Goal: Check status: Check status

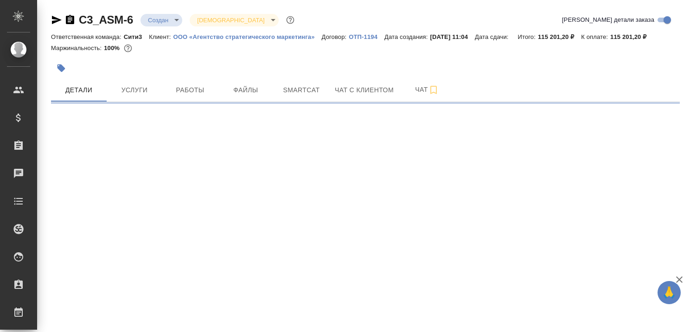
select select "RU"
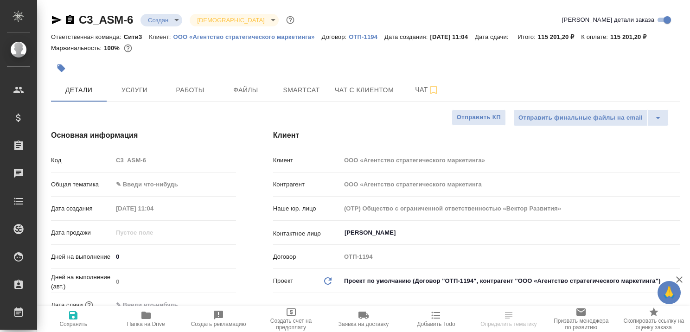
type textarea "x"
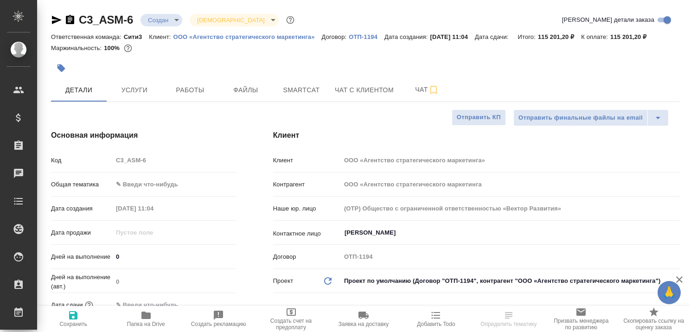
type textarea "x"
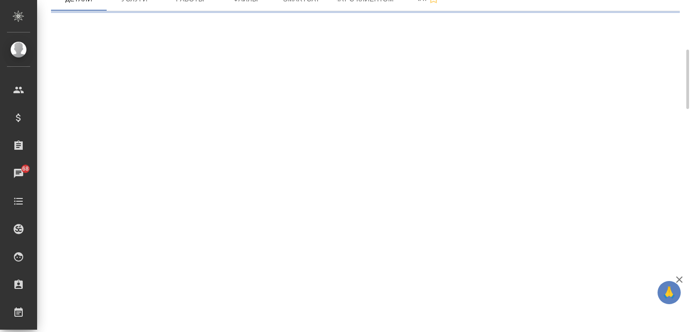
scroll to position [91, 0]
select select "RU"
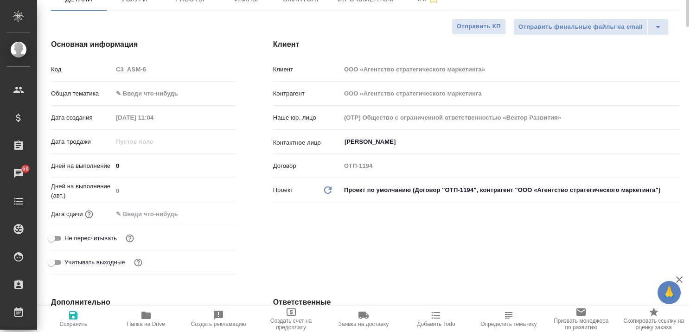
type textarea "x"
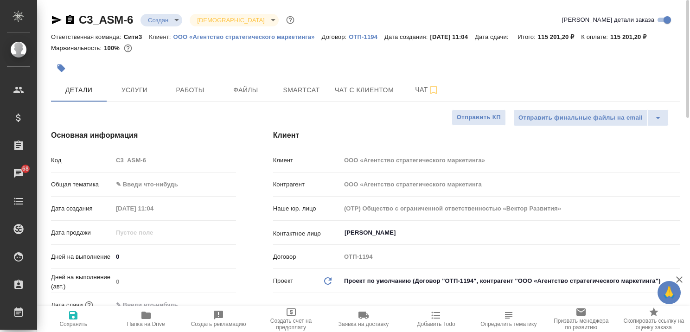
click at [237, 37] on p "ООО «Агентство стратегического маркетинга»" at bounding box center [248, 36] width 148 height 7
type textarea "x"
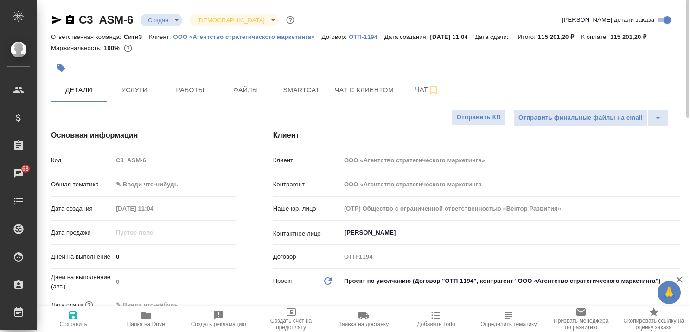
type textarea "x"
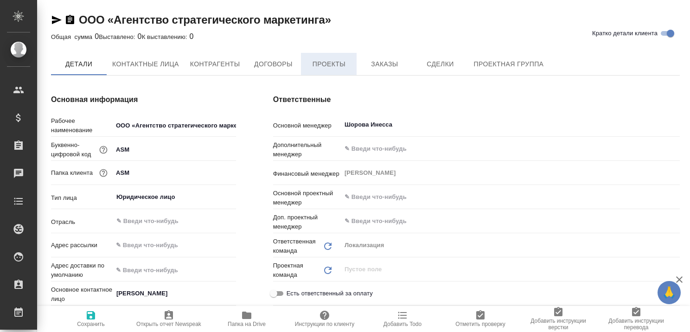
type textarea "x"
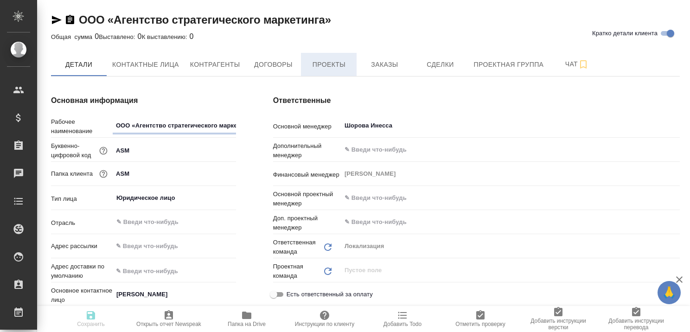
type textarea "x"
click at [333, 64] on span "Проекты" at bounding box center [329, 65] width 45 height 12
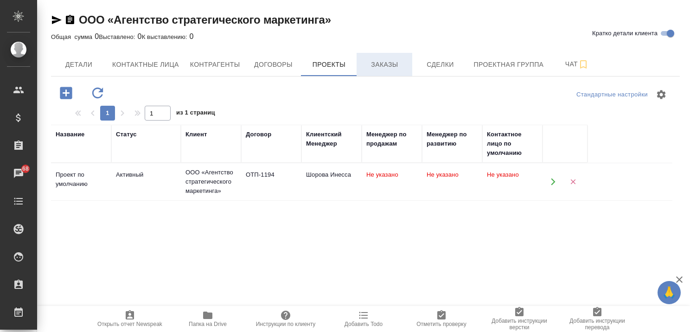
click at [372, 64] on span "Заказы" at bounding box center [384, 65] width 45 height 12
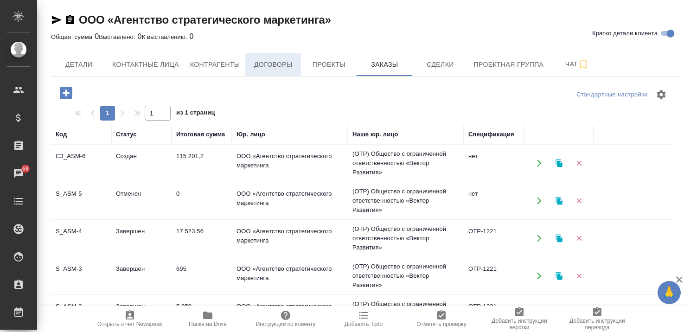
click at [271, 61] on span "Договоры" at bounding box center [273, 65] width 45 height 12
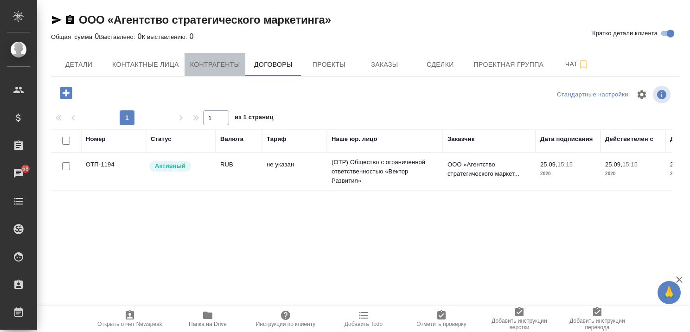
click at [210, 64] on span "Контрагенты" at bounding box center [215, 65] width 50 height 12
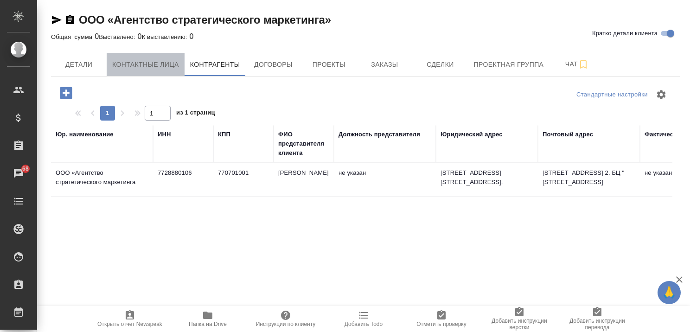
click at [165, 64] on span "Контактные лица" at bounding box center [145, 65] width 67 height 12
select select "RU"
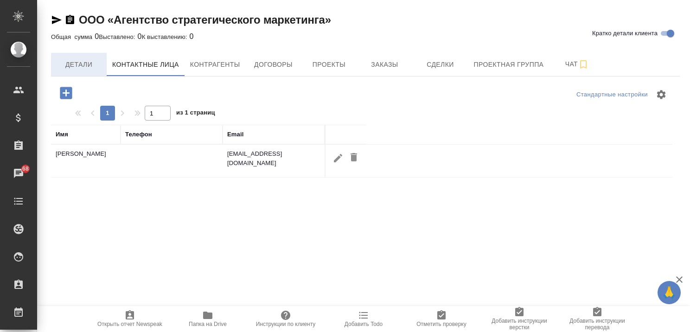
click at [80, 63] on span "Детали" at bounding box center [79, 65] width 45 height 12
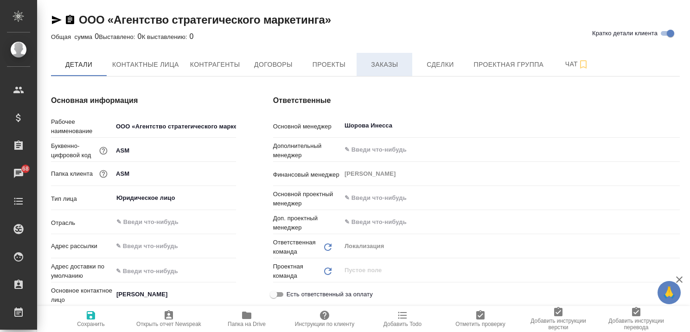
type textarea "x"
click at [381, 64] on span "Заказы" at bounding box center [384, 65] width 45 height 12
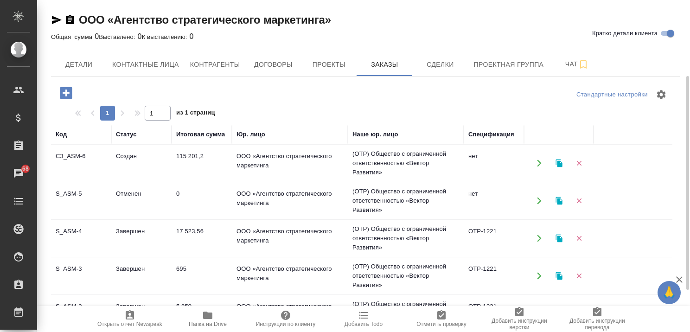
scroll to position [93, 0]
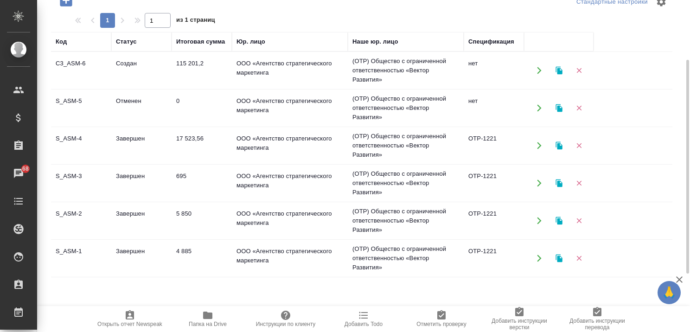
click at [144, 87] on td "Завершен" at bounding box center [141, 70] width 60 height 32
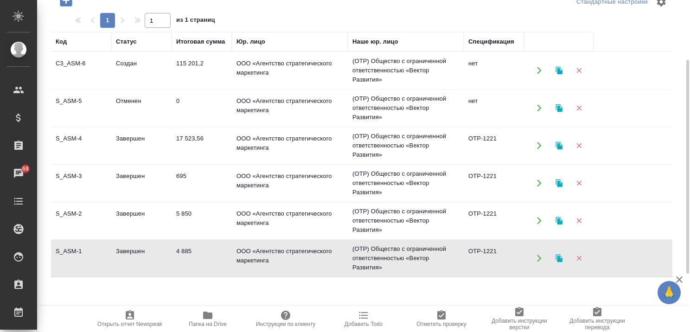
click at [144, 87] on td "Завершен" at bounding box center [141, 70] width 60 height 32
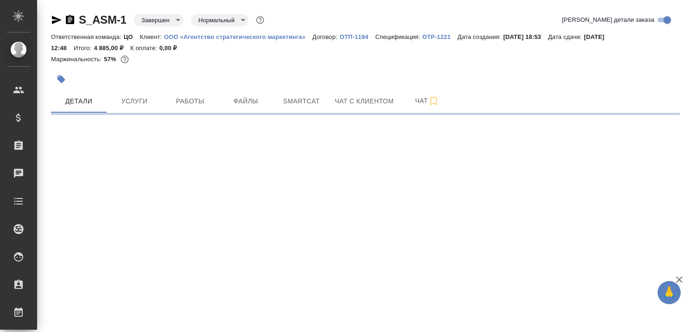
select select "RU"
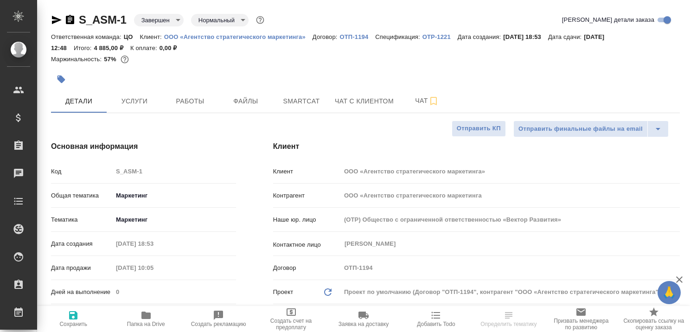
type textarea "x"
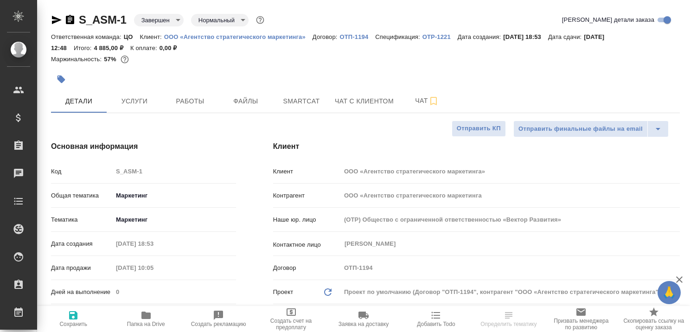
type textarea "x"
